Goal: Complete application form: Complete application form

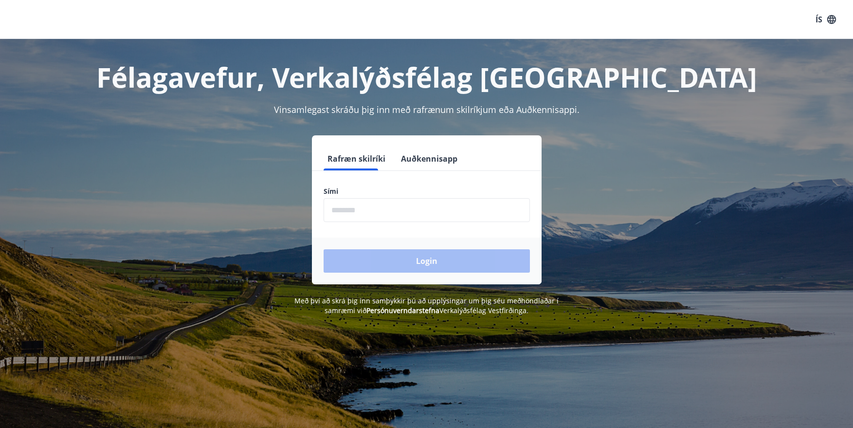
click at [377, 212] on input "phone" at bounding box center [427, 210] width 206 height 24
type input "********"
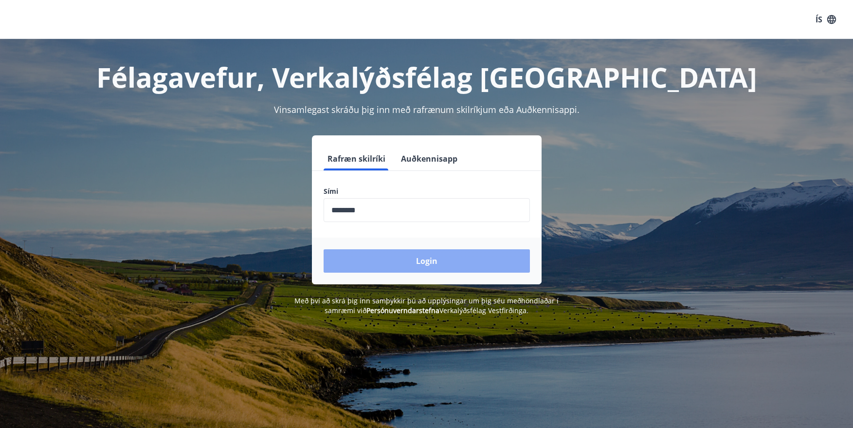
click at [418, 261] on button "Login" at bounding box center [427, 260] width 206 height 23
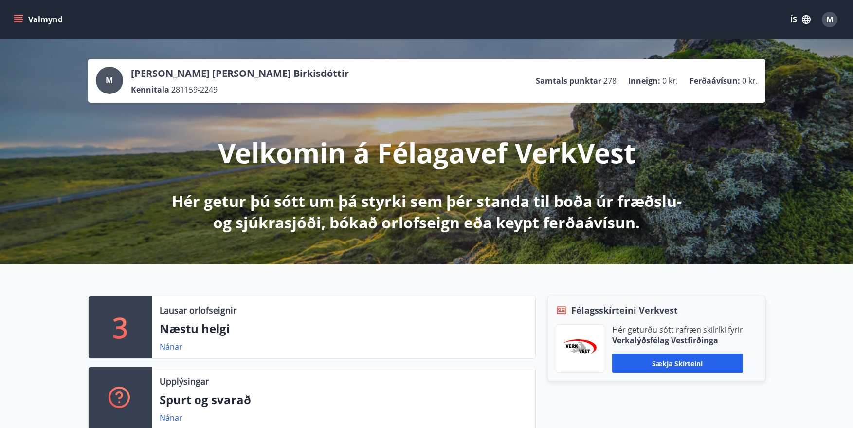
click at [19, 17] on icon "menu" at bounding box center [18, 17] width 9 height 1
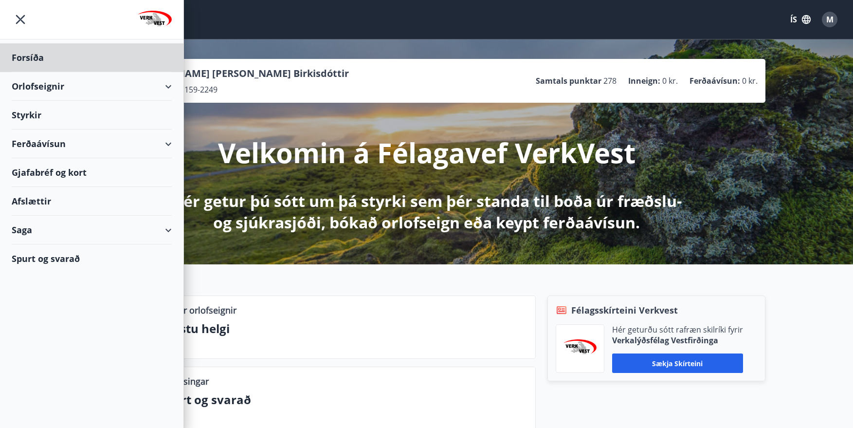
click at [39, 116] on div "Styrkir" at bounding box center [92, 115] width 160 height 29
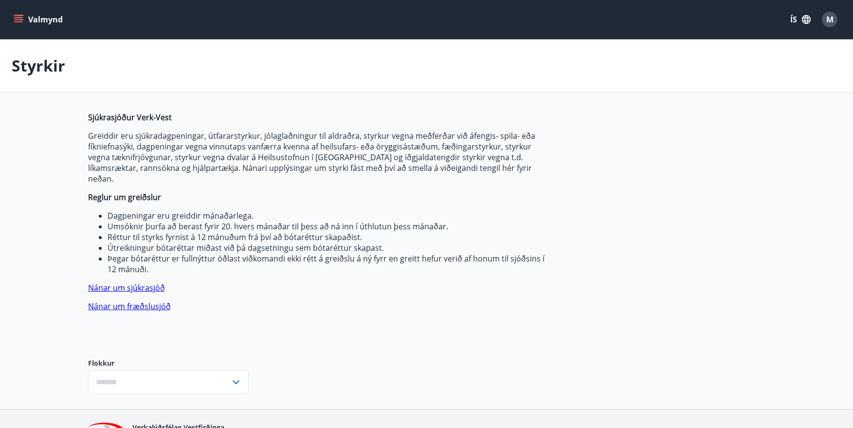
type input "***"
click at [17, 13] on button "Valmynd" at bounding box center [39, 20] width 55 height 18
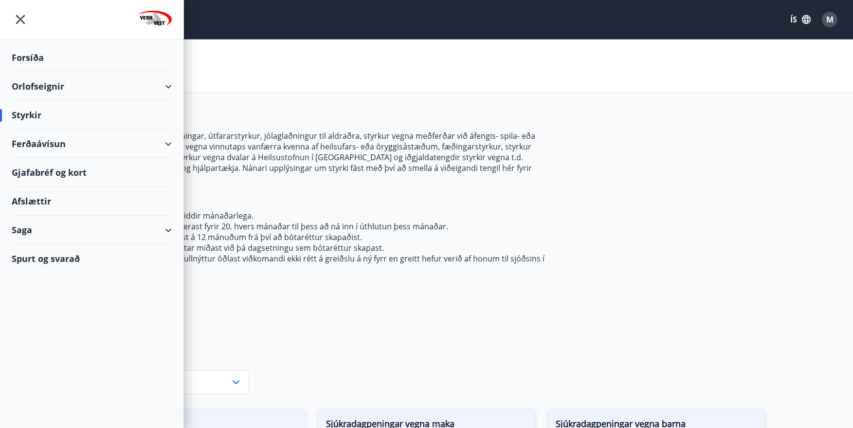
click at [41, 232] on div "Saga" at bounding box center [92, 230] width 160 height 29
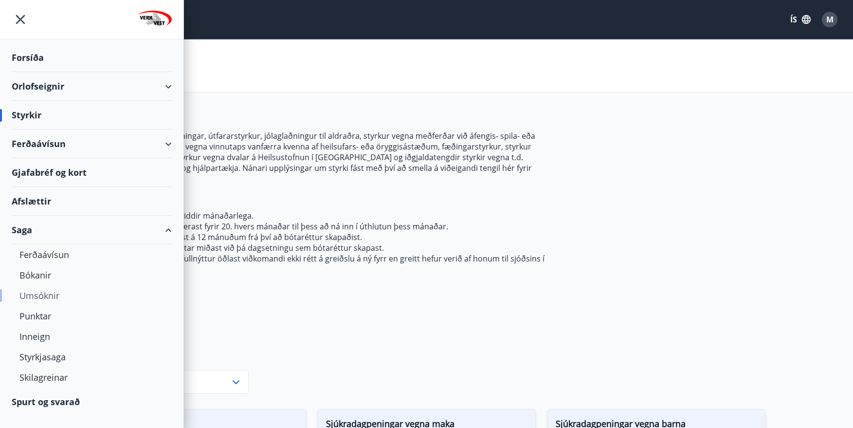
click at [41, 294] on div "Umsóknir" at bounding box center [91, 295] width 145 height 20
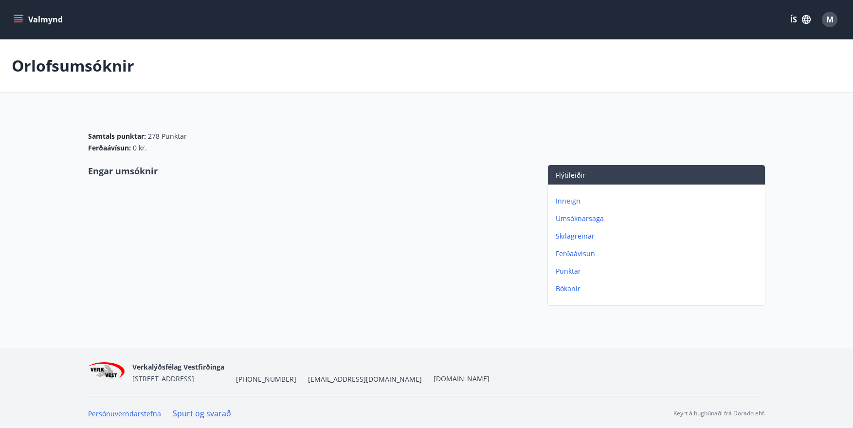
click at [584, 216] on p "Umsóknarsaga" at bounding box center [658, 219] width 205 height 10
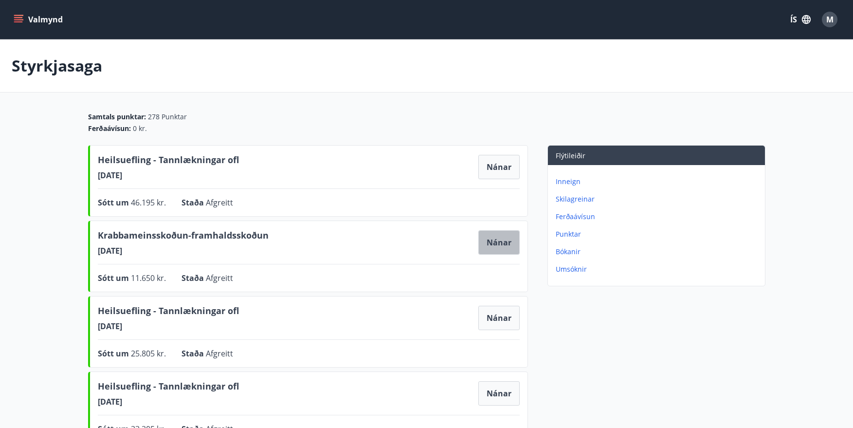
click at [502, 241] on button "Nánar" at bounding box center [499, 242] width 41 height 24
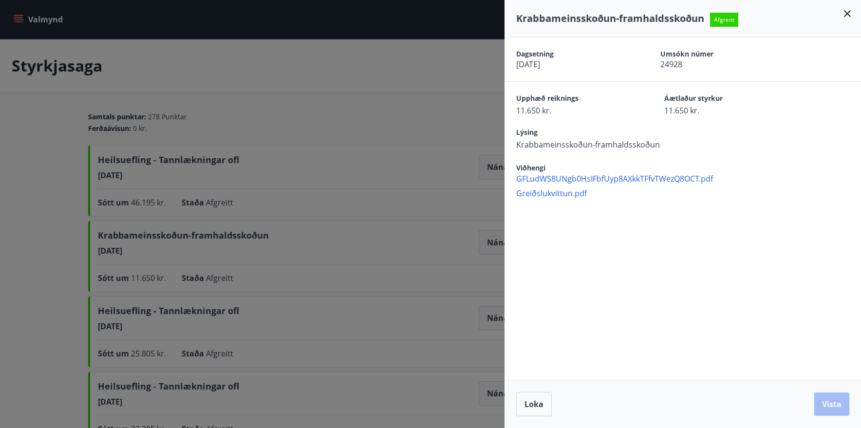
click at [566, 177] on span "GFLudWS8UNgb0HsIFbfUyp8AXkkTFfvTWezQ8OCT.pdf" at bounding box center [688, 178] width 345 height 11
click at [557, 237] on div "Dagsetning 26.09.2024 Umsókn númer 24928 Upphæð reiknings 11.650 kr. Áætlaður s…" at bounding box center [682, 208] width 356 height 342
click at [848, 11] on icon at bounding box center [847, 14] width 12 height 12
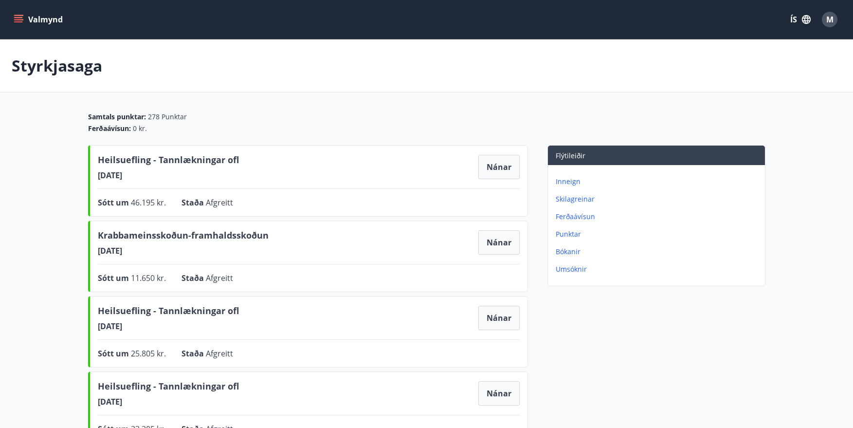
click at [18, 15] on icon "menu" at bounding box center [19, 20] width 10 height 10
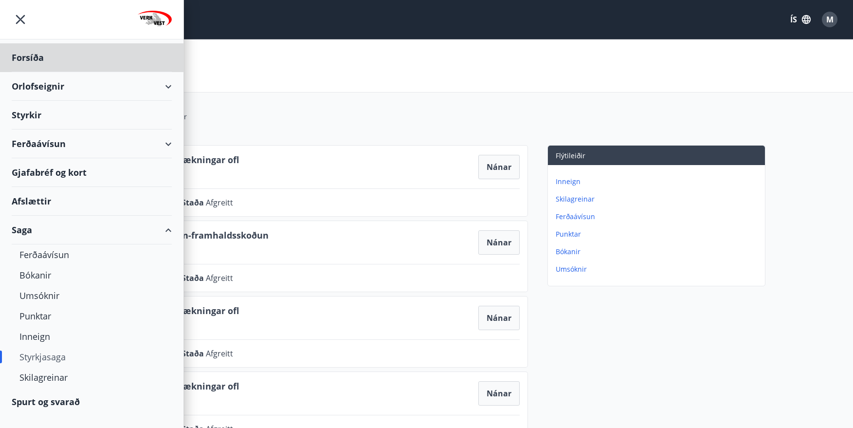
click at [48, 113] on div "Styrkir" at bounding box center [92, 115] width 160 height 29
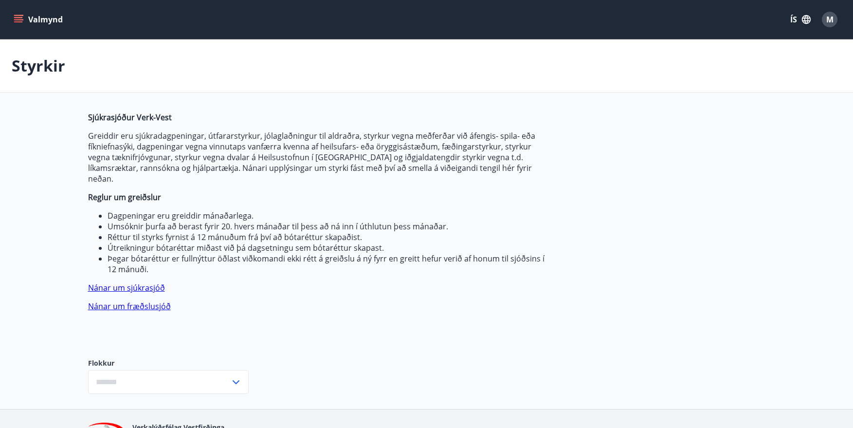
type input "***"
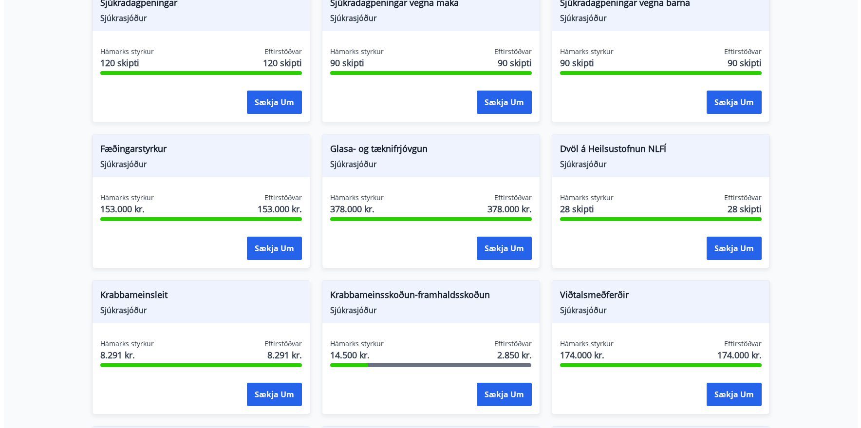
scroll to position [438, 0]
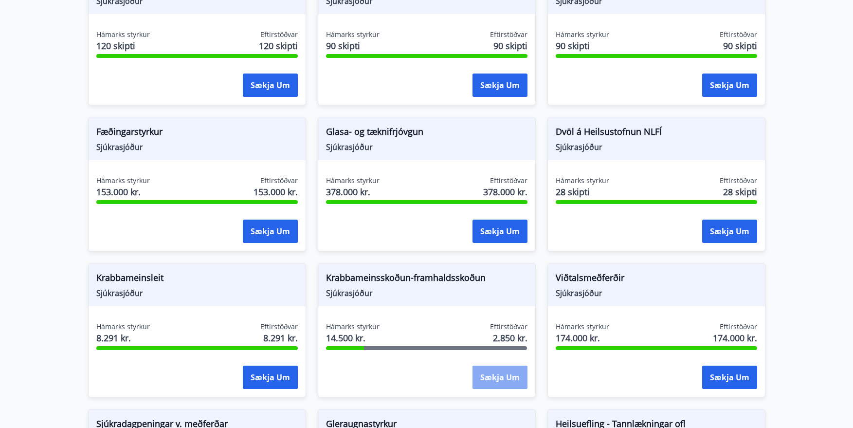
click at [491, 368] on button "Sækja um" at bounding box center [500, 377] width 55 height 23
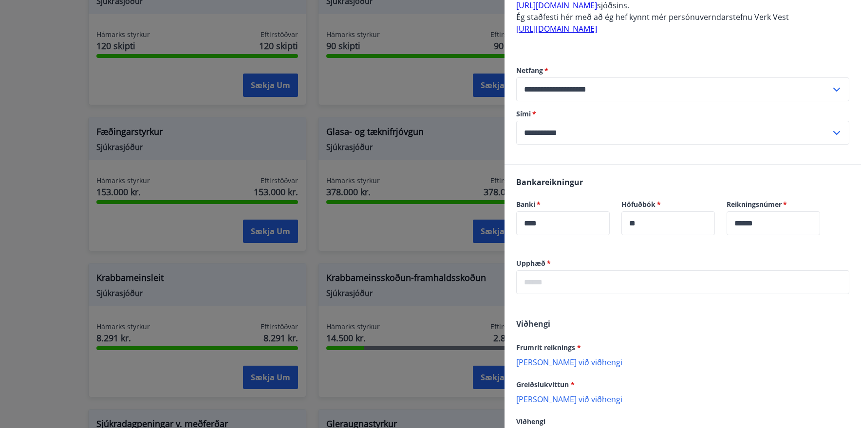
scroll to position [292, 0]
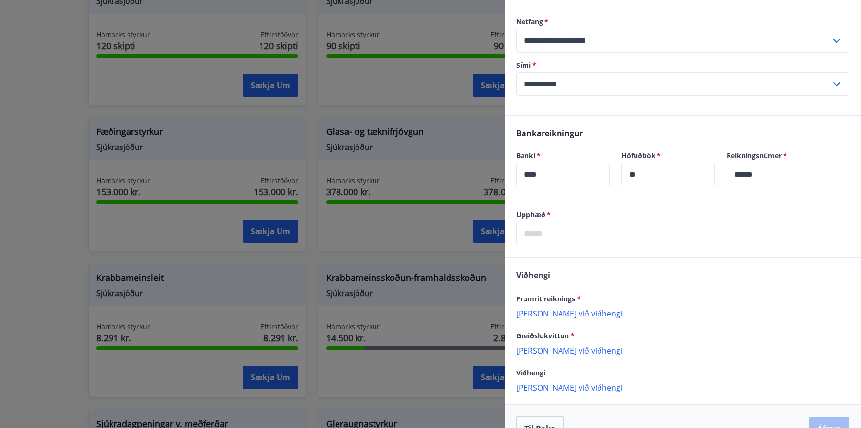
click at [564, 313] on p "Bæta við viðhengi" at bounding box center [682, 313] width 333 height 10
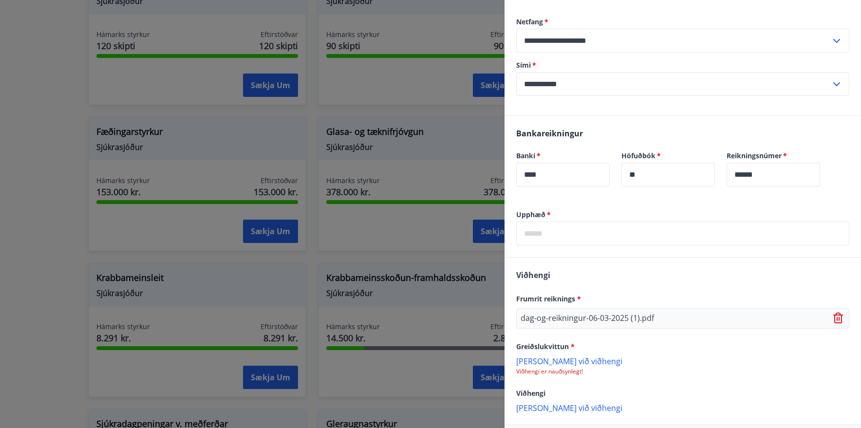
scroll to position [337, 0]
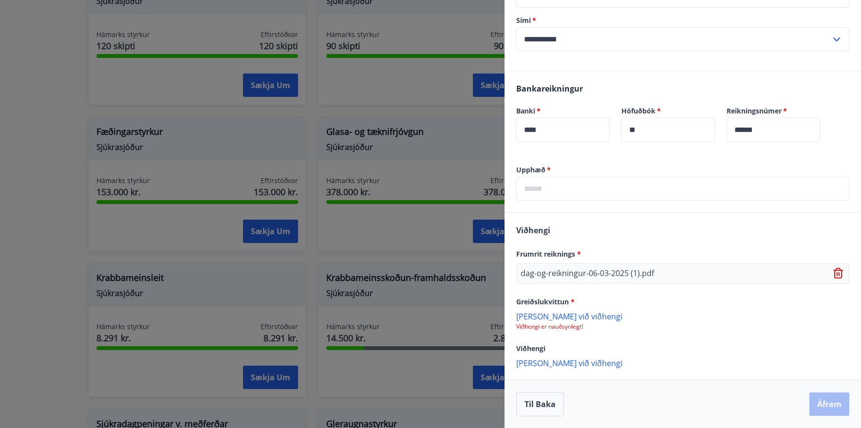
click at [550, 361] on p "Bæta við viðhengi" at bounding box center [682, 363] width 333 height 10
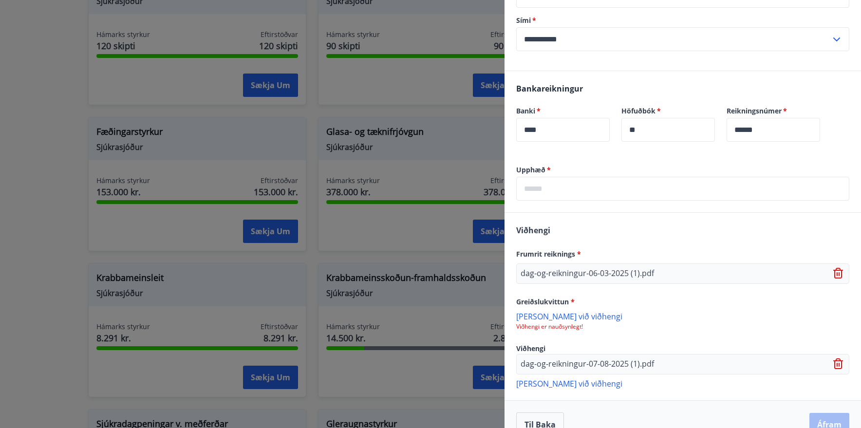
scroll to position [357, 0]
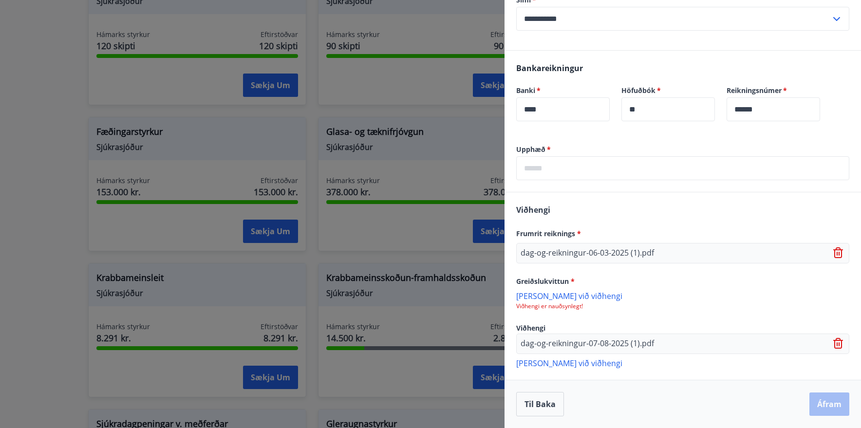
click at [568, 364] on p "Bæta við viðhengi" at bounding box center [682, 363] width 333 height 10
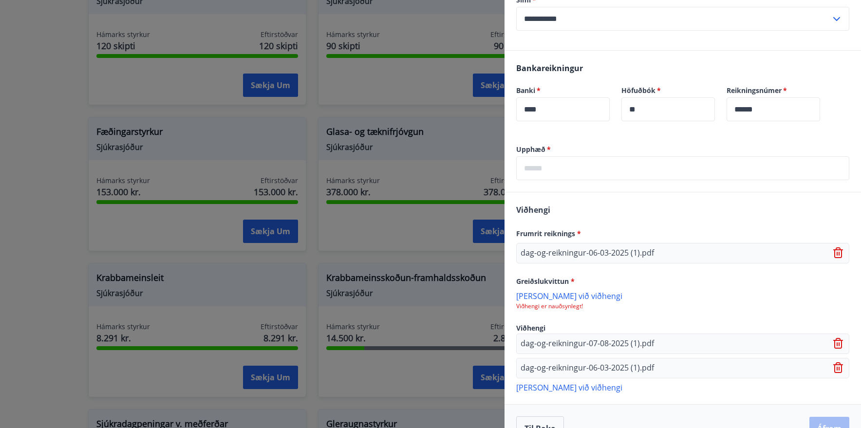
click at [557, 295] on p "Bæta við viðhengi" at bounding box center [682, 296] width 333 height 10
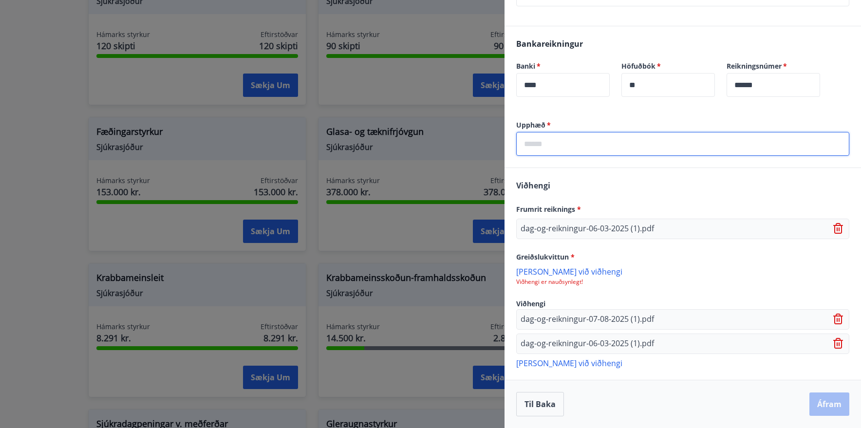
drag, startPoint x: 636, startPoint y: 142, endPoint x: 622, endPoint y: 125, distance: 21.8
click at [634, 142] on input "text" at bounding box center [682, 144] width 333 height 24
type input "*****"
click at [821, 404] on div "Til baka Áfram" at bounding box center [682, 404] width 333 height 24
click at [562, 268] on p "Bæta við viðhengi" at bounding box center [682, 271] width 333 height 10
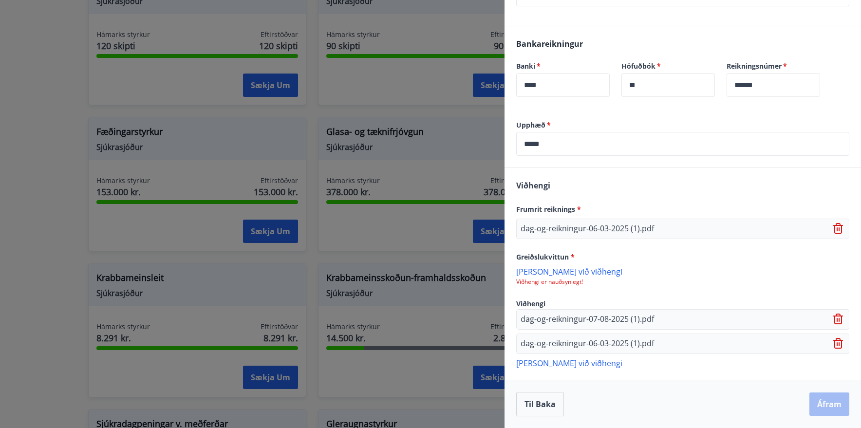
click at [833, 320] on icon at bounding box center [839, 320] width 12 height 12
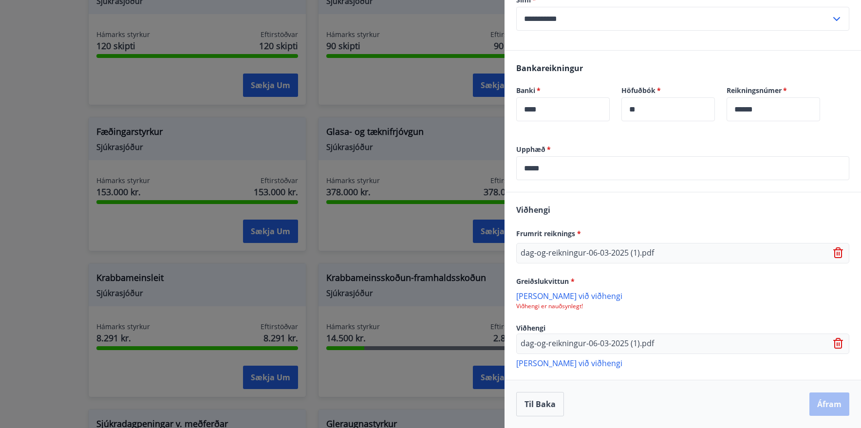
click at [561, 295] on p "Bæta við viðhengi" at bounding box center [682, 296] width 333 height 10
click at [818, 409] on button "Áfram" at bounding box center [829, 403] width 40 height 23
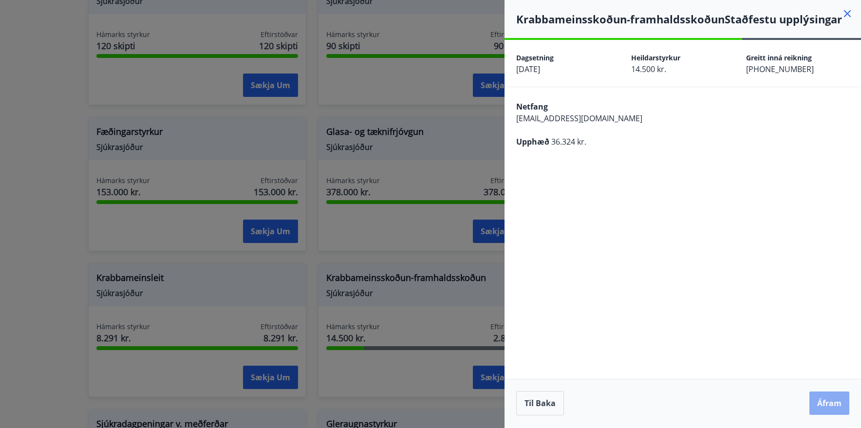
click at [826, 407] on button "Áfram" at bounding box center [829, 402] width 40 height 23
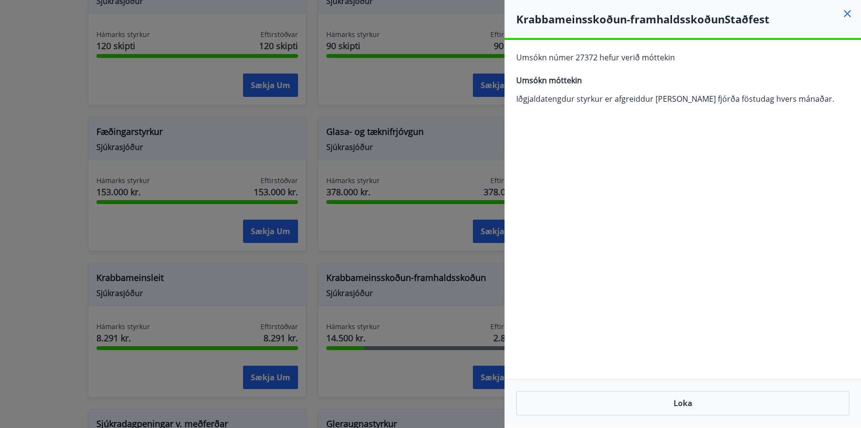
click at [848, 16] on icon at bounding box center [847, 14] width 12 height 12
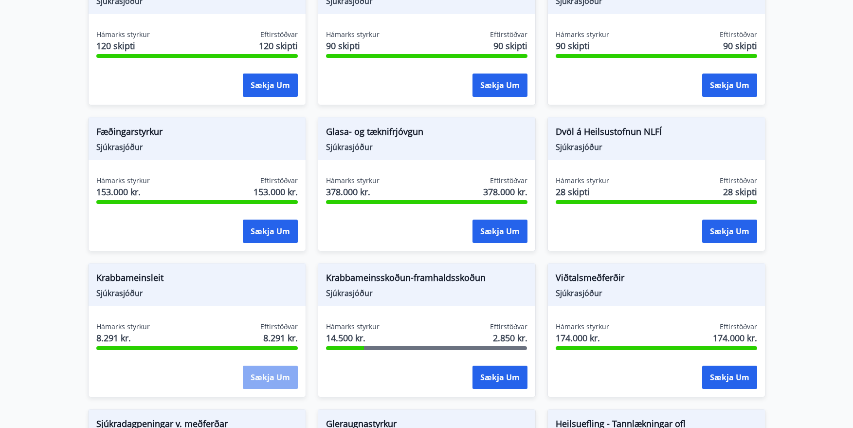
click at [263, 367] on button "Sækja um" at bounding box center [270, 377] width 55 height 23
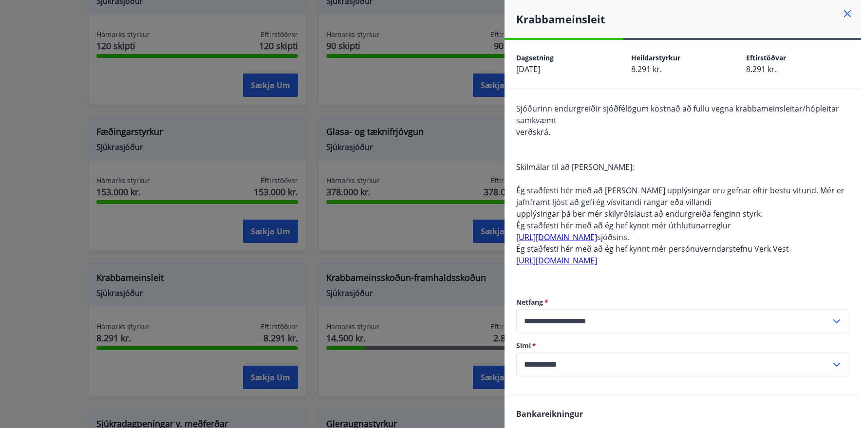
click at [844, 12] on icon at bounding box center [847, 13] width 7 height 7
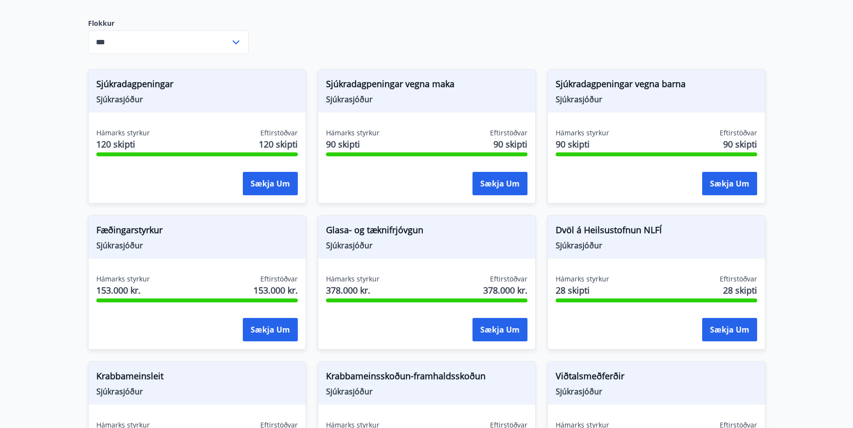
scroll to position [292, 0]
